Goal: Task Accomplishment & Management: Manage account settings

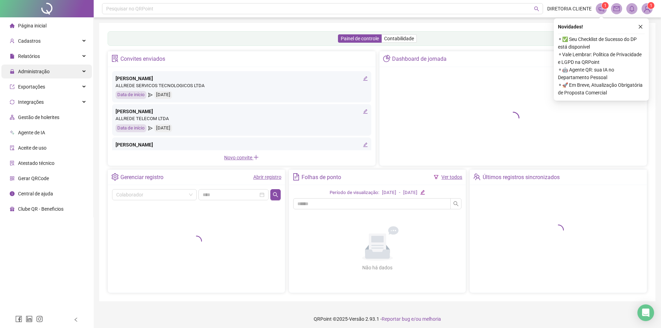
click at [49, 70] on div "Administração" at bounding box center [46, 72] width 91 height 14
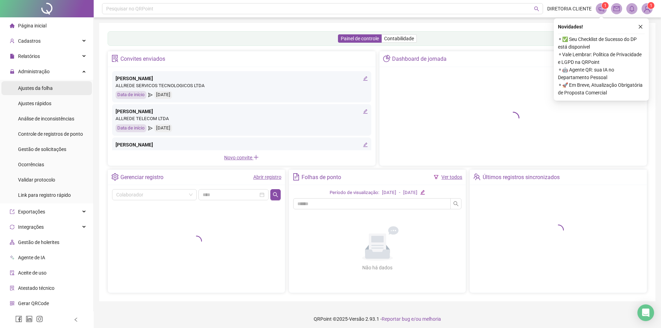
click at [49, 91] on span "Ajustes da folha" at bounding box center [35, 88] width 35 height 6
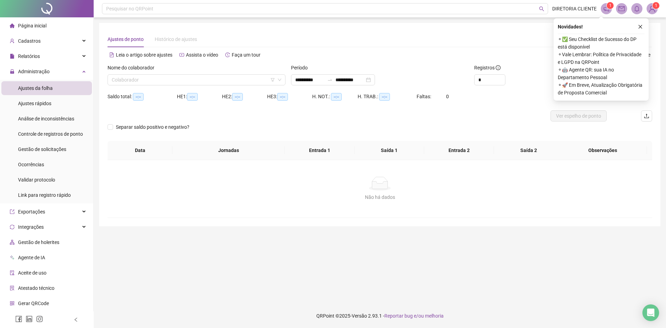
type input "**********"
click at [177, 77] on input "search" at bounding box center [193, 80] width 163 height 10
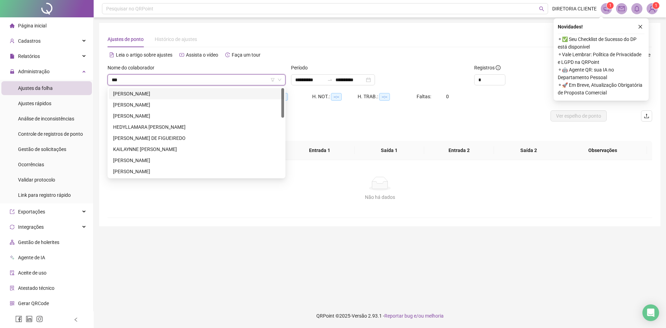
type input "****"
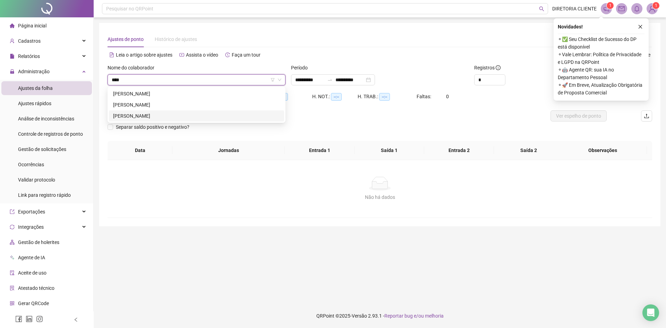
click at [153, 111] on div "KARIN CHRISTINA CORREA DE OLIVEIRA CARDOSO" at bounding box center [196, 115] width 175 height 11
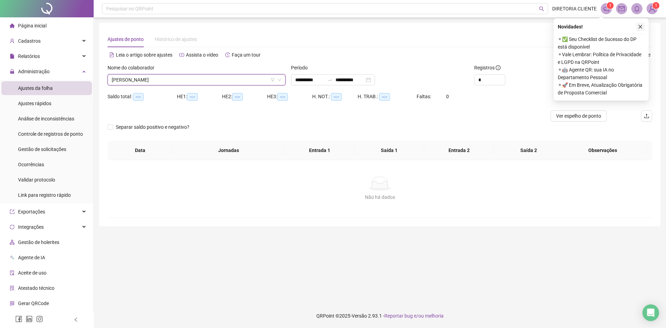
click at [641, 25] on icon "close" at bounding box center [640, 26] width 5 height 5
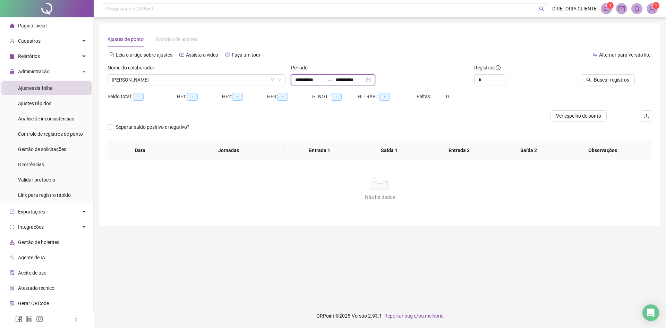
click at [365, 80] on input "**********" at bounding box center [349, 80] width 29 height 8
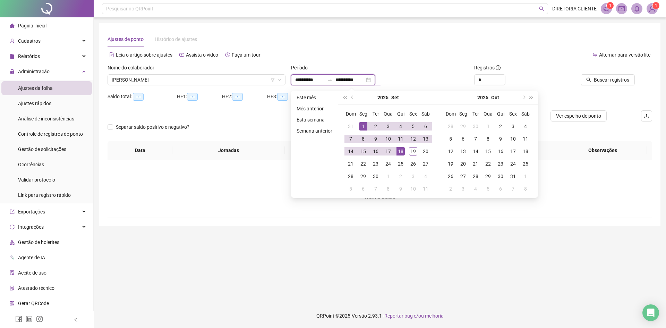
click at [375, 81] on div "**********" at bounding box center [333, 79] width 84 height 11
type input "**********"
click at [409, 148] on div "19" at bounding box center [413, 151] width 8 height 8
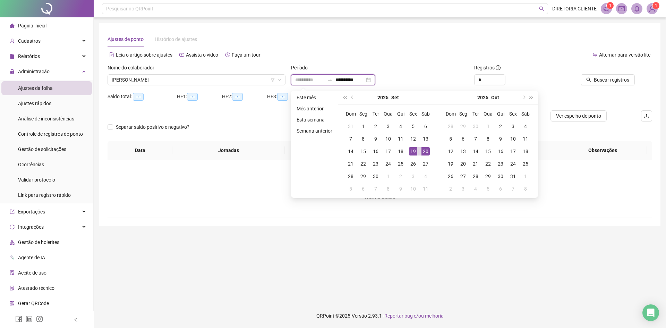
type input "**********"
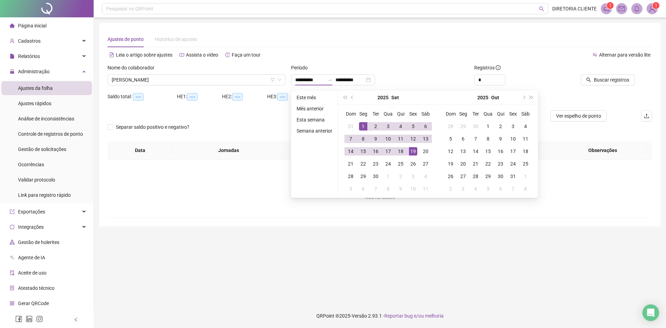
click at [568, 131] on div "Separar saldo positivo e negativo?" at bounding box center [380, 130] width 545 height 19
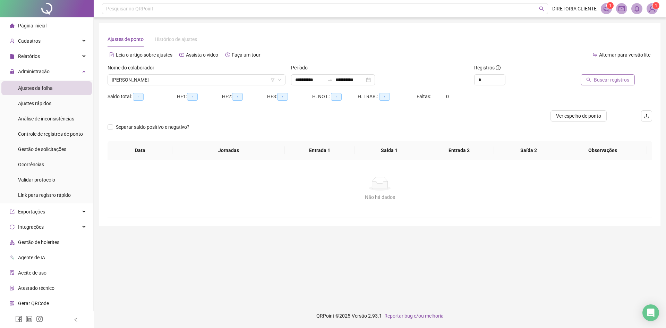
click at [600, 80] on span "Buscar registros" at bounding box center [611, 80] width 35 height 8
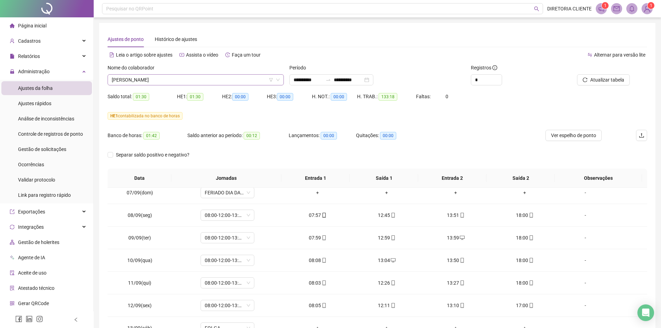
click at [234, 80] on span "KARIN CHRISTINA CORREA DE OLIVEIRA CARDOSO" at bounding box center [196, 80] width 168 height 10
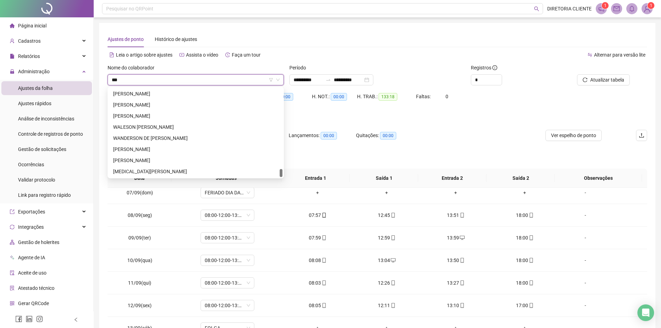
scroll to position [799, 0]
type input "*****"
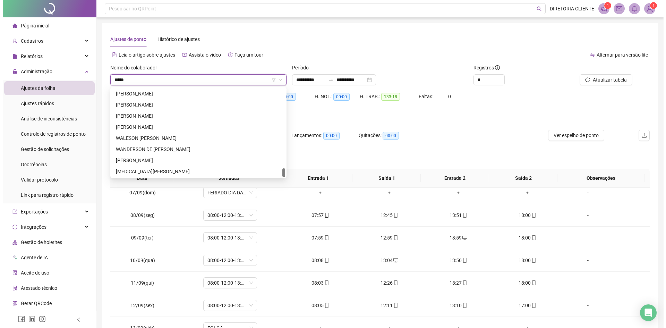
scroll to position [0, 0]
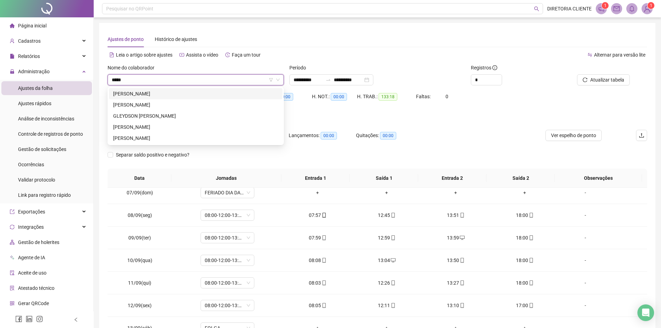
click at [198, 92] on div "ANTONIO GERSON DE SOUSA SILVA" at bounding box center [195, 94] width 165 height 8
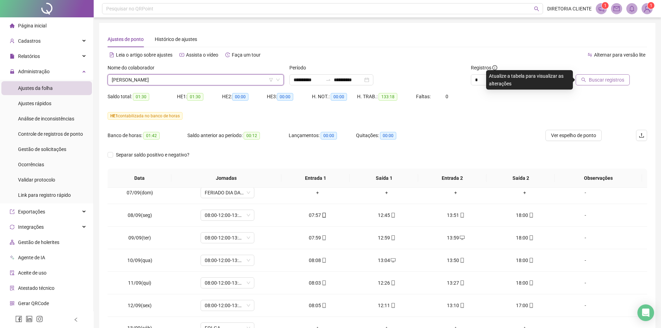
click at [620, 80] on span "Buscar registros" at bounding box center [606, 80] width 35 height 8
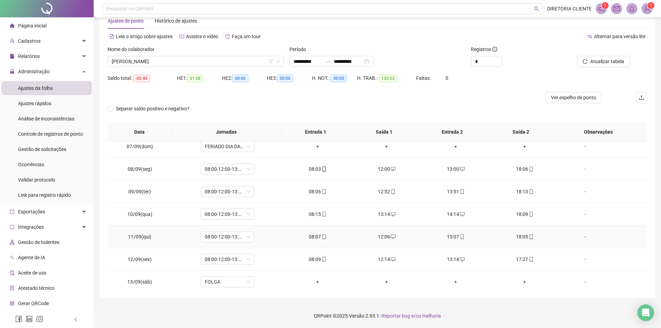
scroll to position [280, 0]
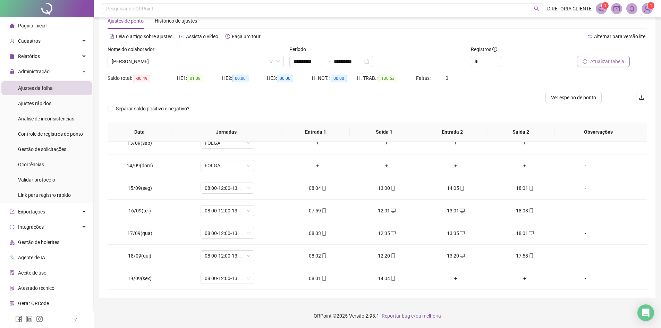
click at [591, 64] on span "Atualizar tabela" at bounding box center [607, 62] width 34 height 8
click at [41, 58] on div "Relatórios" at bounding box center [46, 56] width 91 height 14
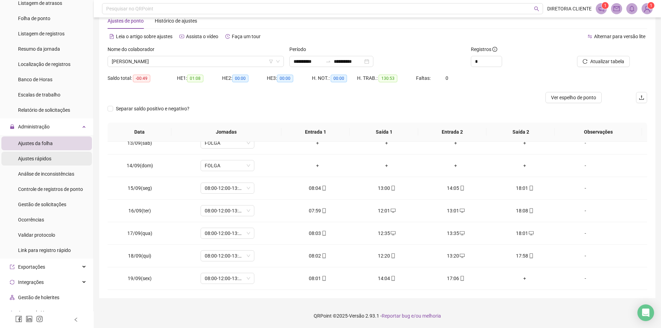
scroll to position [50, 0]
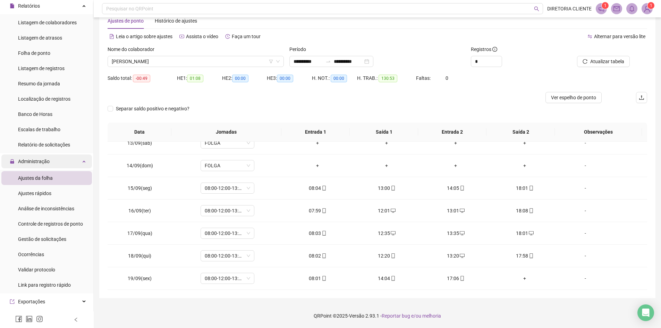
click at [56, 162] on div "Administração" at bounding box center [46, 161] width 91 height 14
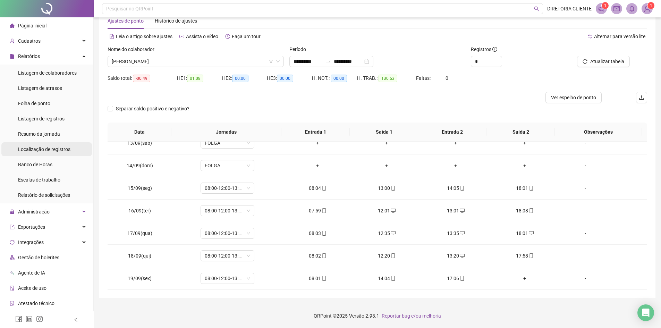
scroll to position [0, 0]
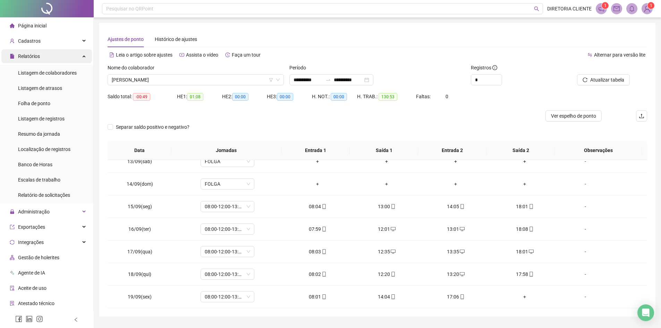
click at [50, 59] on div "Relatórios" at bounding box center [46, 56] width 91 height 14
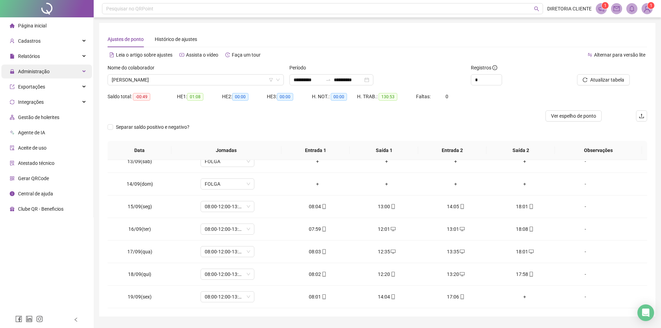
click at [51, 72] on div "Administração" at bounding box center [46, 72] width 91 height 14
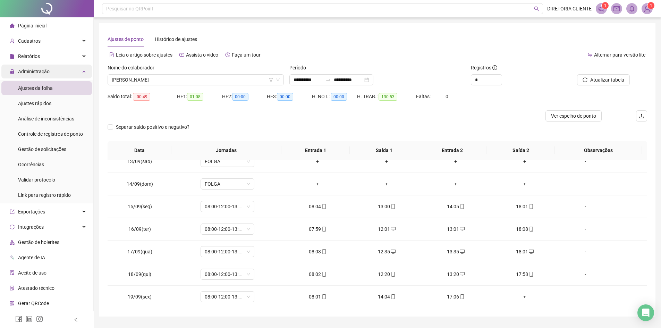
click at [60, 75] on div "Administração" at bounding box center [46, 72] width 91 height 14
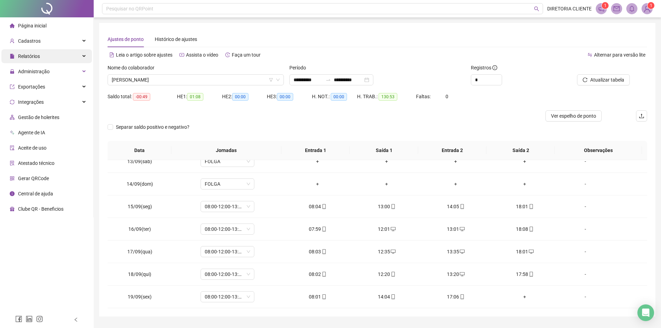
click at [63, 62] on div "Relatórios" at bounding box center [46, 56] width 91 height 14
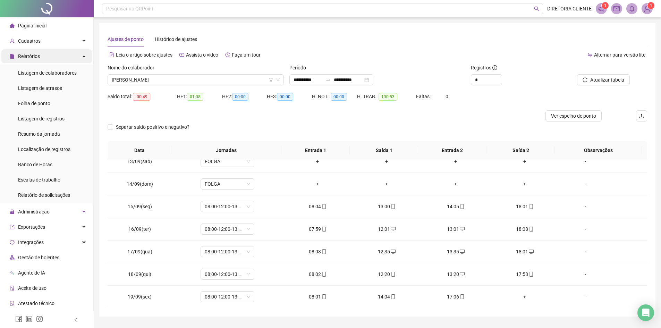
click at [48, 57] on div "Relatórios" at bounding box center [46, 56] width 91 height 14
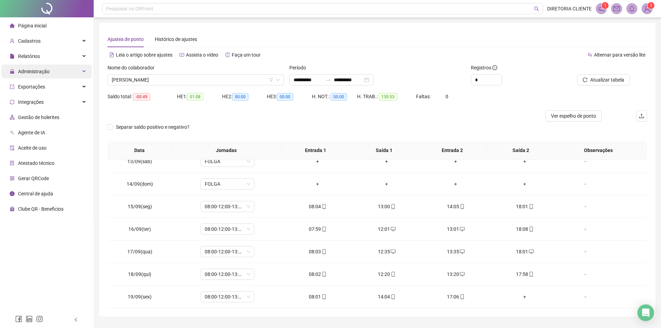
click at [47, 74] on span "Administração" at bounding box center [34, 72] width 32 height 6
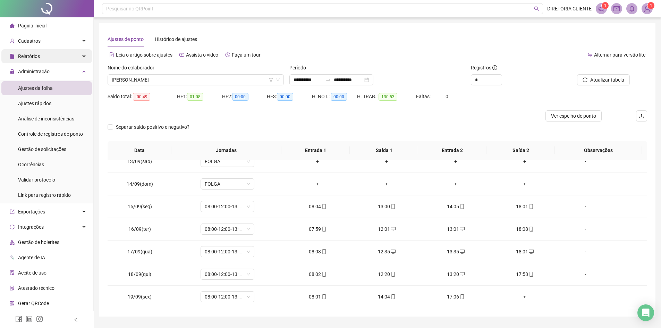
click at [57, 58] on div "Relatórios" at bounding box center [46, 56] width 91 height 14
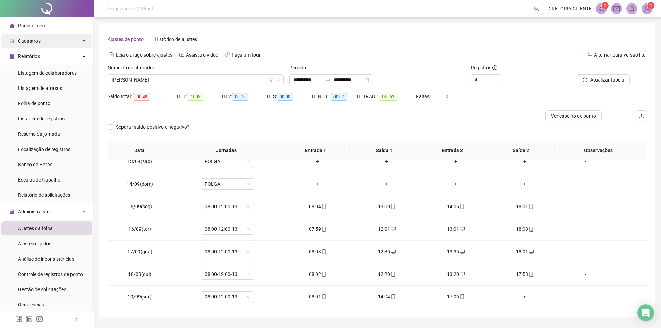
click at [52, 42] on div "Cadastros" at bounding box center [46, 41] width 91 height 14
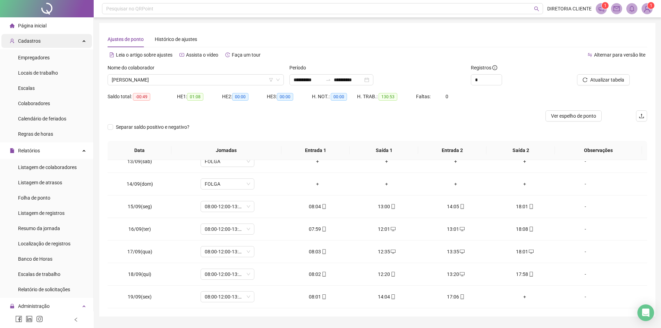
click at [48, 40] on div "Cadastros" at bounding box center [46, 41] width 91 height 14
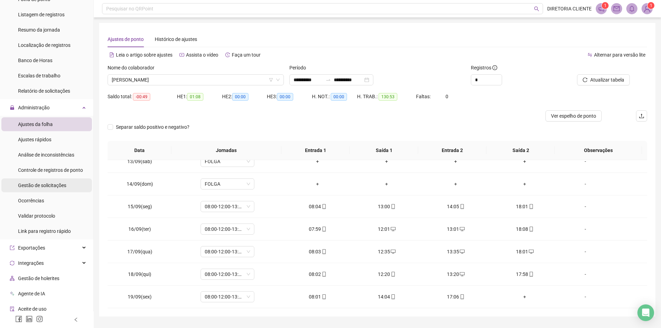
scroll to position [139, 0]
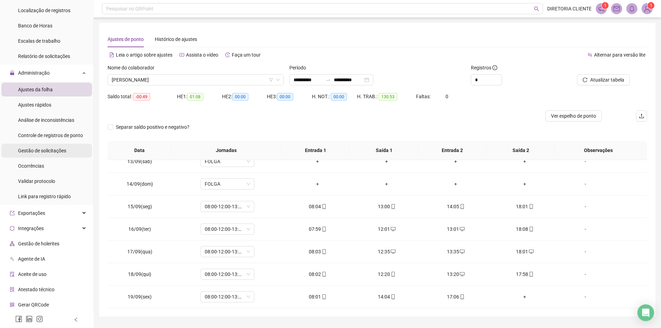
click at [50, 155] on div "Gestão de solicitações" at bounding box center [42, 151] width 48 height 14
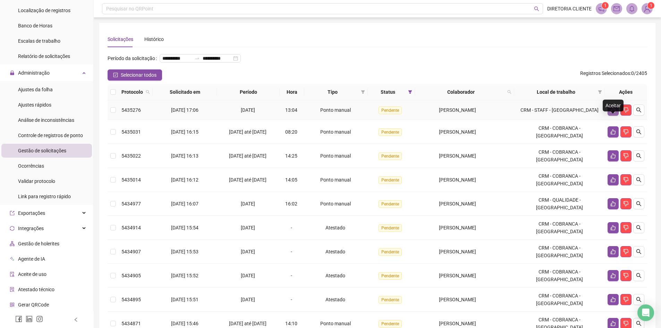
click at [609, 116] on button "button" at bounding box center [612, 109] width 11 height 11
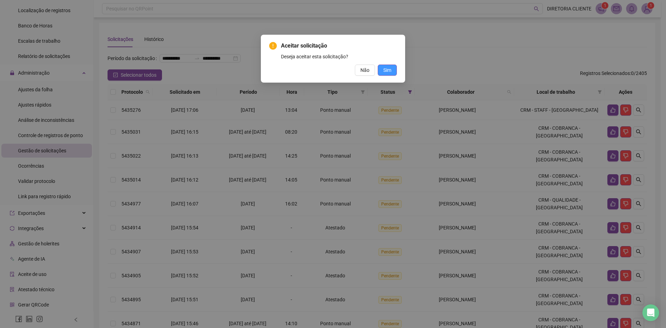
click at [386, 73] on span "Sim" at bounding box center [387, 70] width 8 height 8
